Goal: Task Accomplishment & Management: Manage account settings

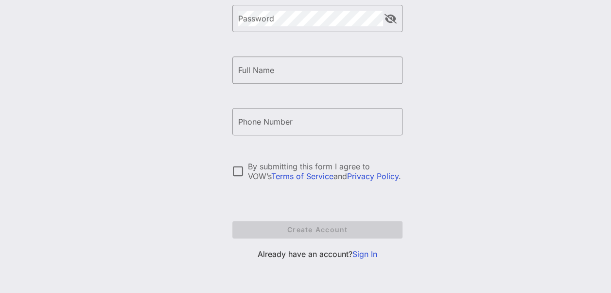
click at [361, 255] on link "Sign In" at bounding box center [365, 254] width 25 height 10
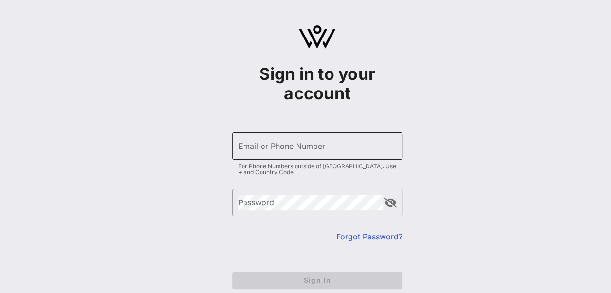
click at [328, 158] on div "Email or Phone Number" at bounding box center [317, 145] width 159 height 27
type input "[EMAIL_ADDRESS][PERSON_NAME][DOMAIN_NAME]"
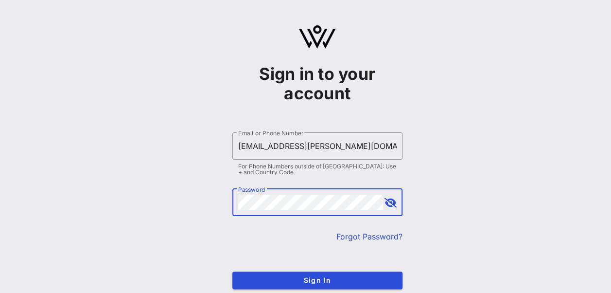
click at [232, 271] on button "Sign In" at bounding box center [317, 280] width 170 height 18
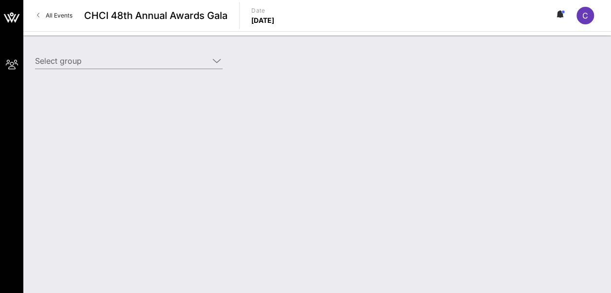
type input "Constellation Brands (Constellation Brands) [[PERSON_NAME], [PERSON_NAME][EMAIL…"
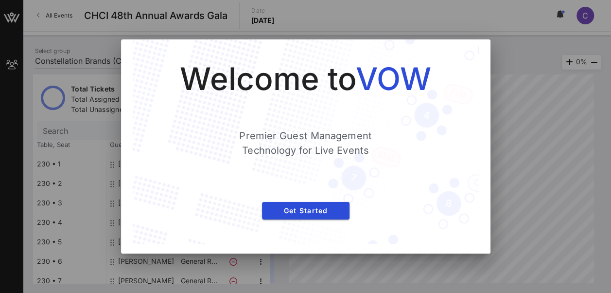
click at [508, 53] on div at bounding box center [305, 146] width 611 height 293
click at [321, 221] on div "Welcome to VOW Premier Guest Management Technology for Live Events Get Started" at bounding box center [305, 141] width 307 height 165
click at [333, 208] on span "Get Started" at bounding box center [306, 210] width 72 height 8
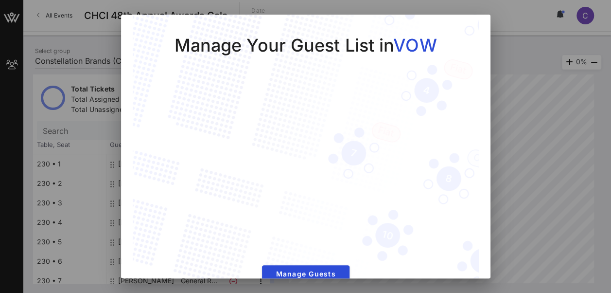
scroll to position [18, 0]
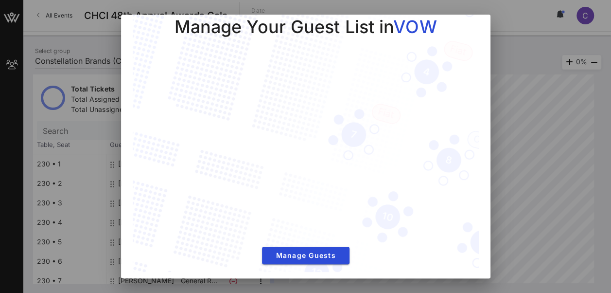
click at [551, 214] on div at bounding box center [305, 146] width 611 height 293
click at [493, 190] on div at bounding box center [305, 146] width 611 height 293
click at [309, 253] on span "Manage Guests" at bounding box center [306, 255] width 72 height 8
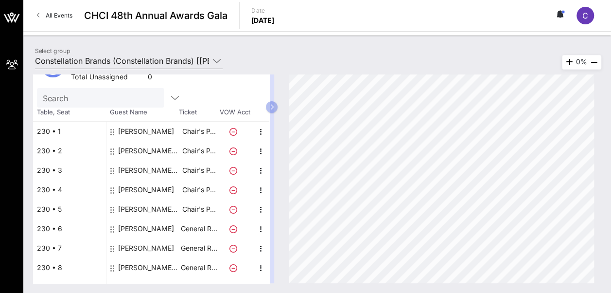
scroll to position [65, 0]
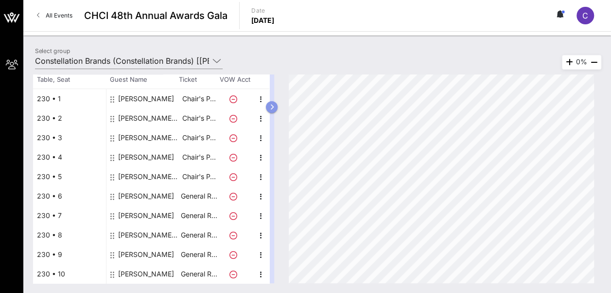
click at [274, 106] on icon "button" at bounding box center [272, 107] width 4 height 6
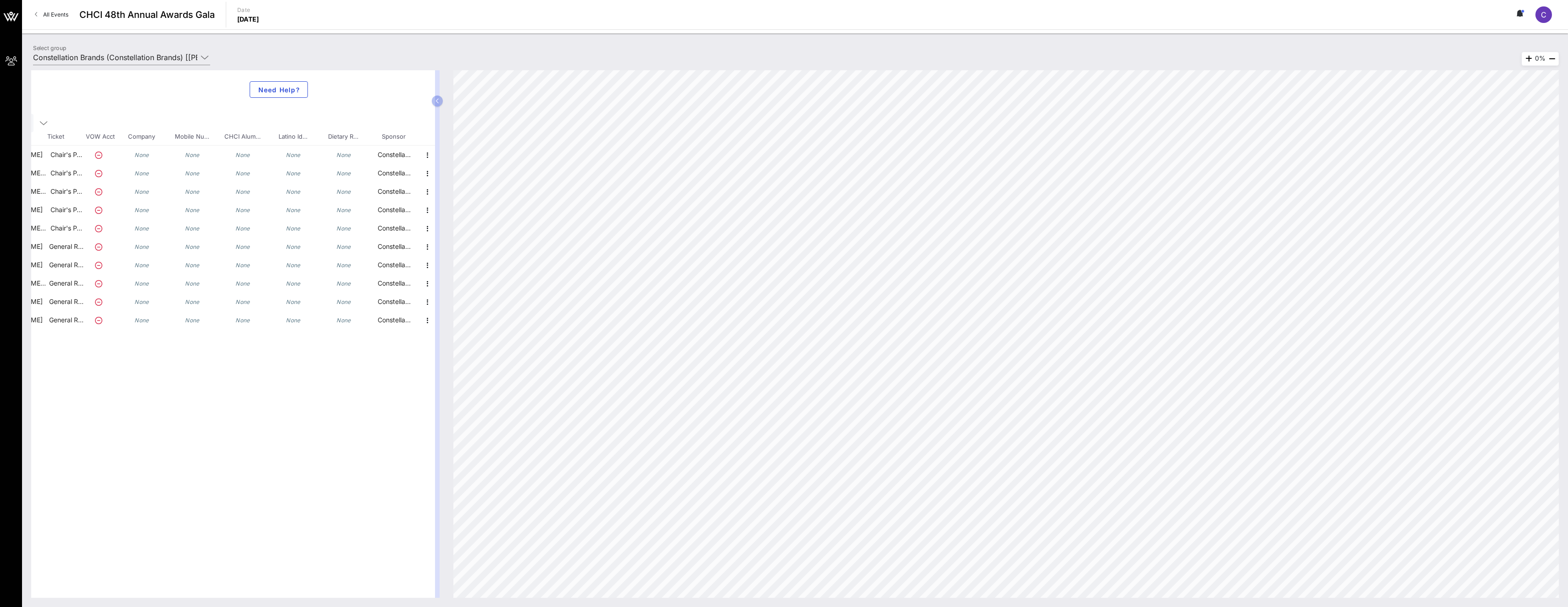
scroll to position [0, 0]
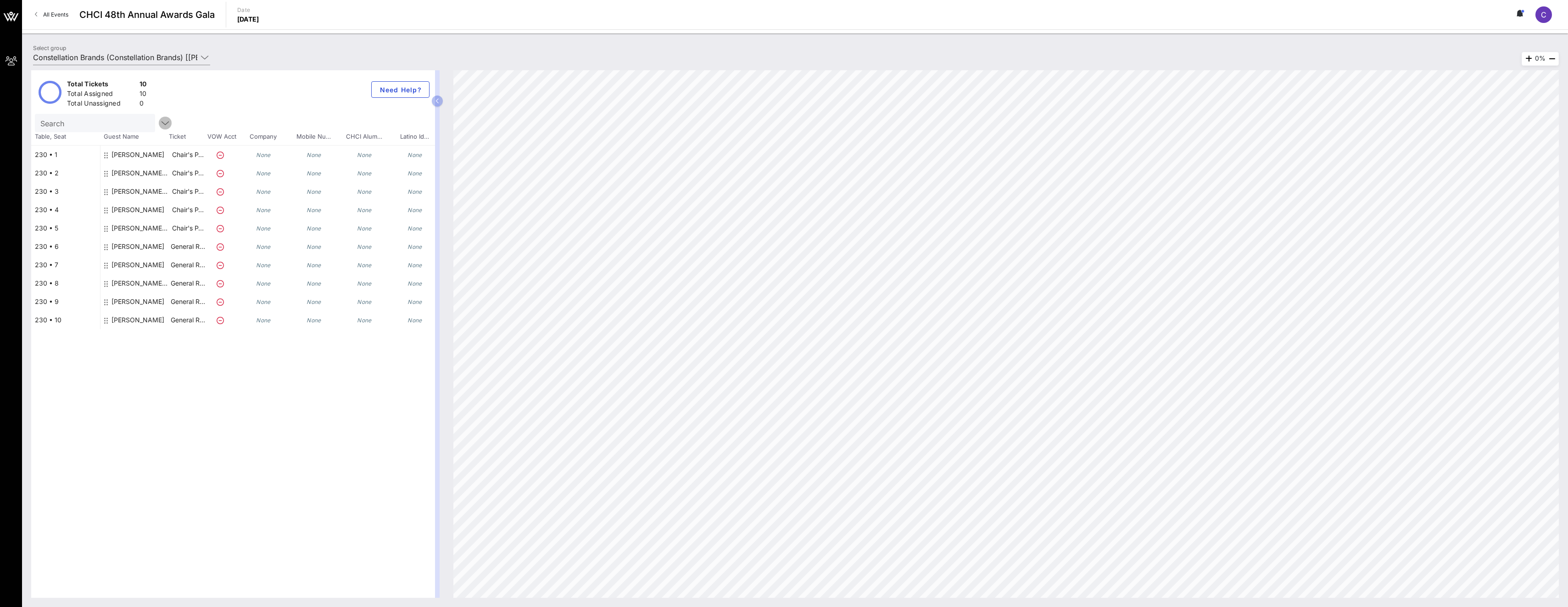
click at [159, 119] on icon "button" at bounding box center [165, 124] width 11 height 11
click at [249, 87] on div "Total Tickets 10 Total Assigned 10 Total Unassigned 0 Need Help?" at bounding box center [233, 92] width 404 height 43
click at [91, 276] on div "Total Tickets 10 Total Assigned 10 Total Unassigned 0 Need Help? Search Table, …" at bounding box center [233, 333] width 404 height 528
